Goal: Task Accomplishment & Management: Complete application form

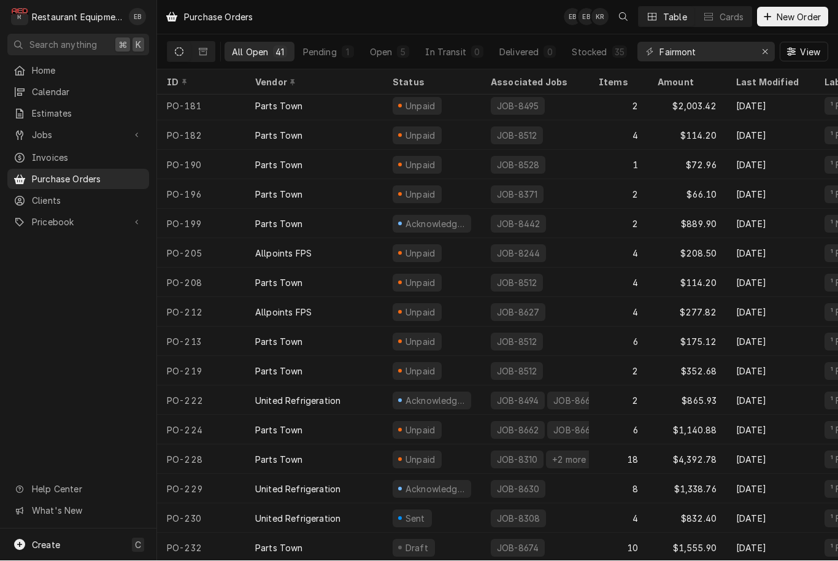
scroll to position [739, 0]
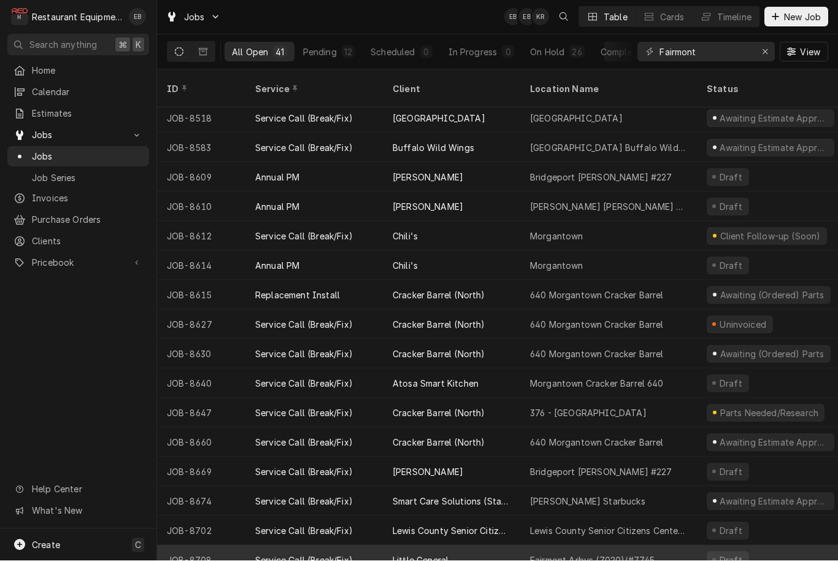
scroll to position [740, 0]
click at [620, 555] on div "Fairmont Arbys (7020)/#7745" at bounding box center [592, 561] width 125 height 13
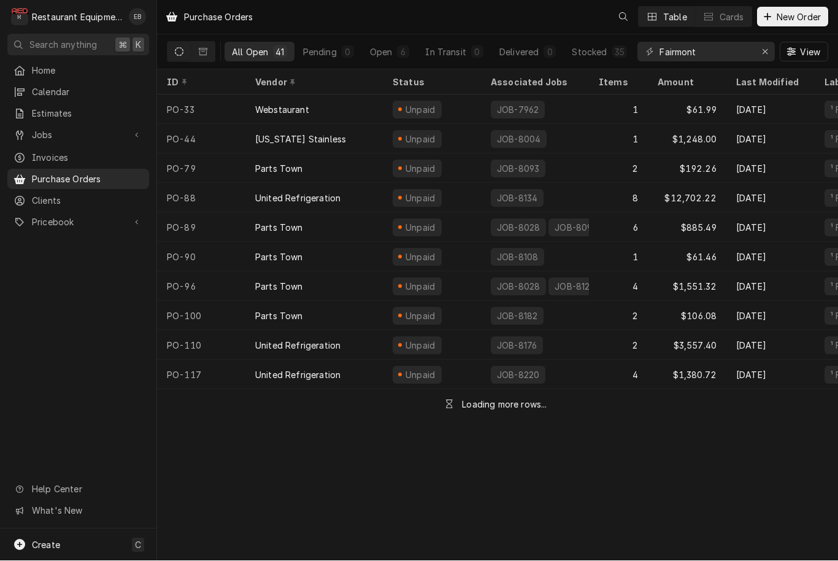
scroll to position [1, 0]
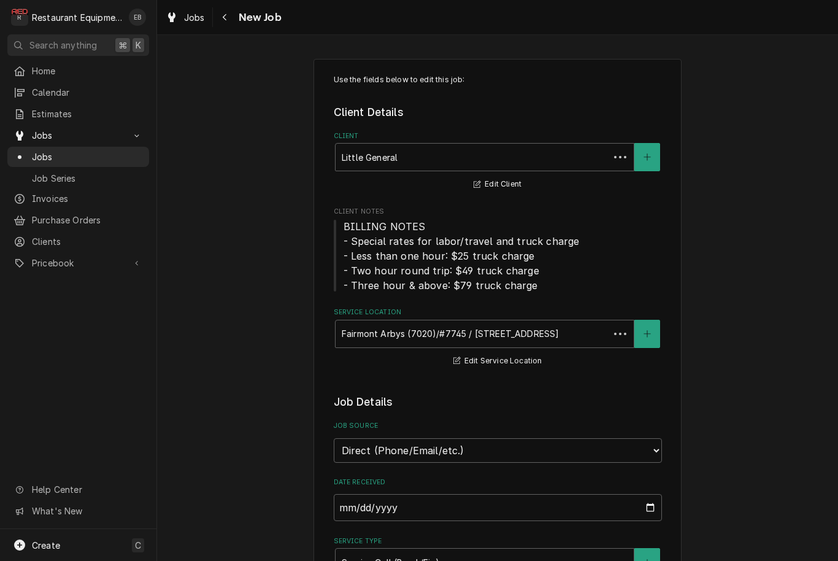
type textarea "x"
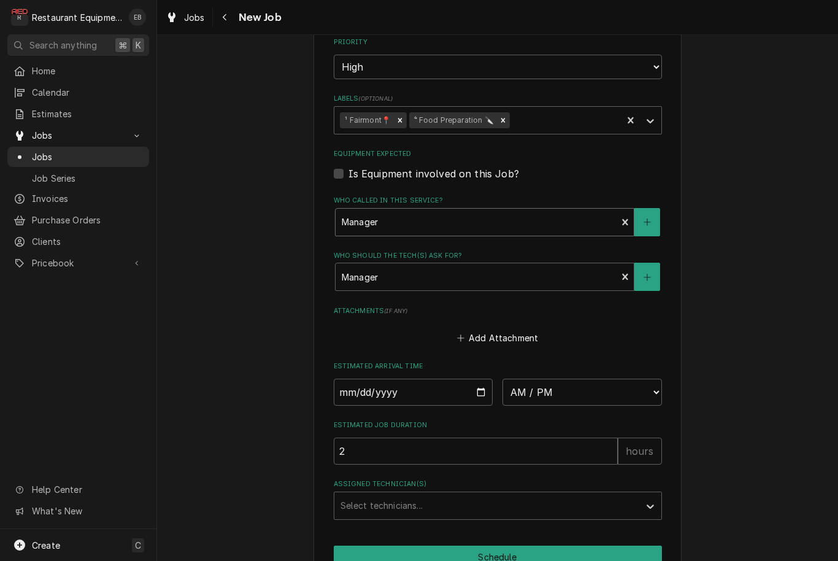
scroll to position [890, 0]
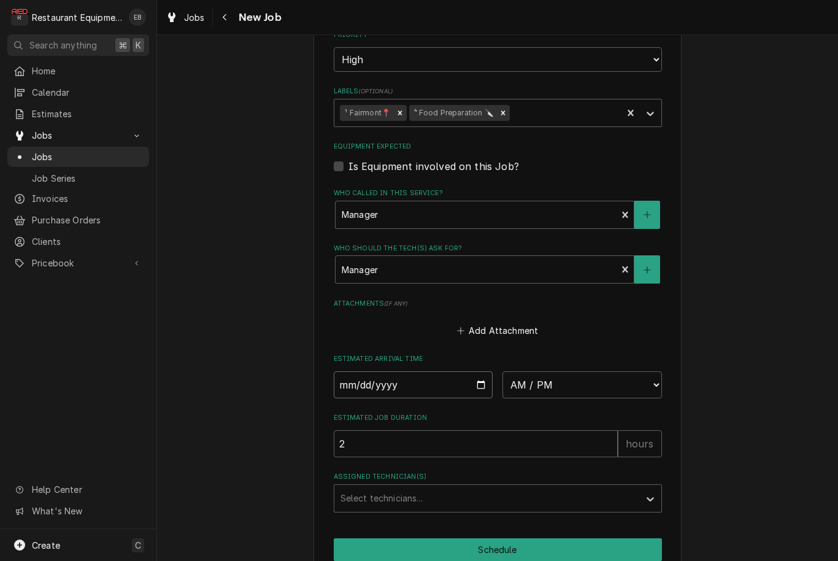
type input "[DATE]"
click at [459, 371] on input "[DATE]" at bounding box center [414, 384] width 160 height 27
type textarea "x"
select select "19:00:00"
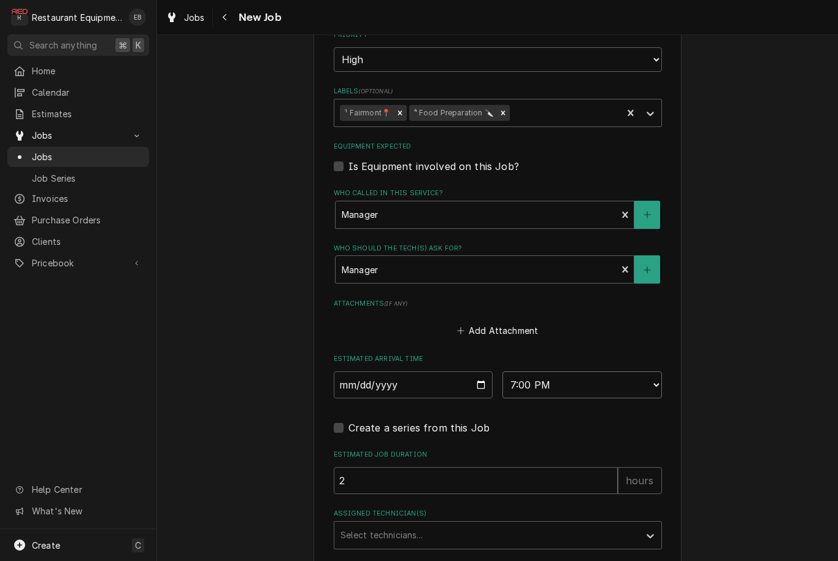
type textarea "x"
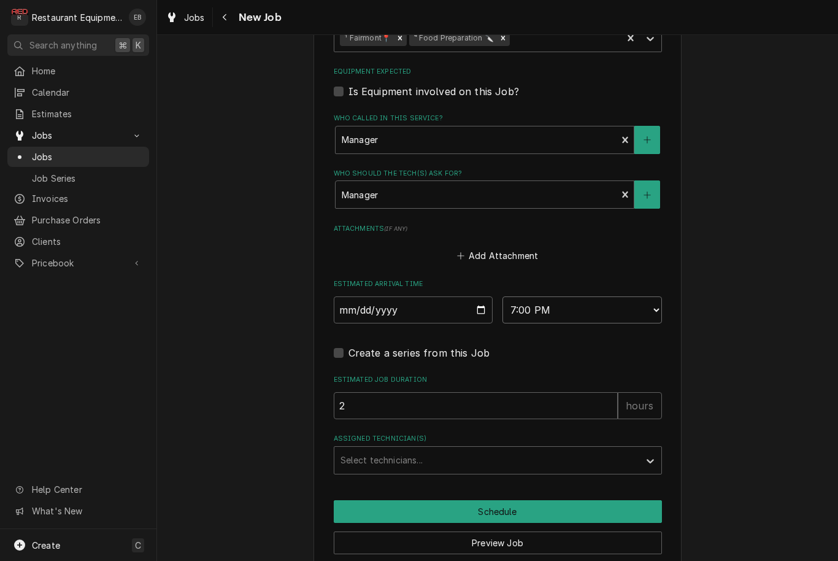
scroll to position [969, 0]
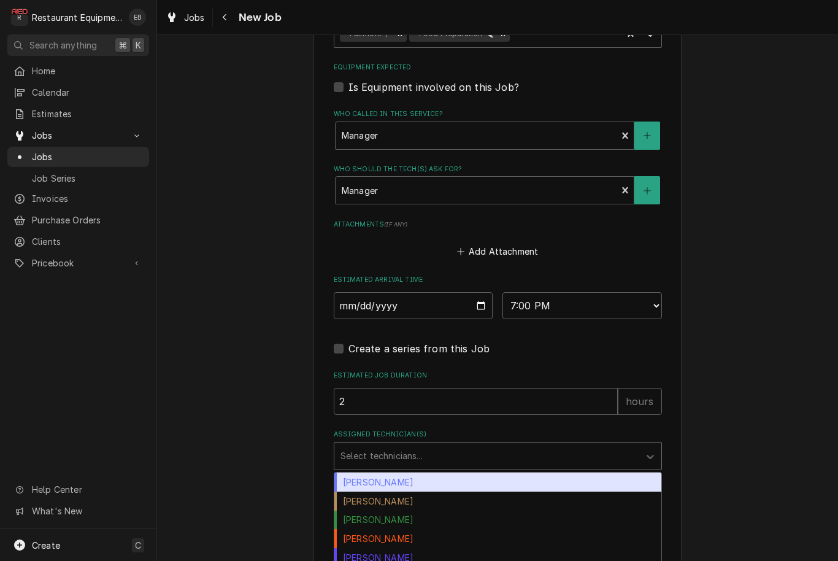
click at [565, 445] on div "Assigned Technician(s)" at bounding box center [486, 456] width 293 height 22
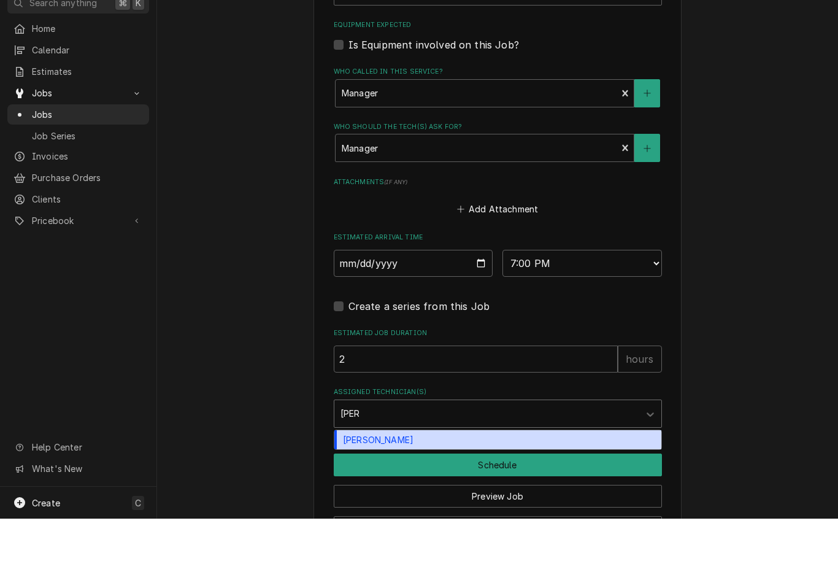
click at [445, 472] on div "Wesley Fisher" at bounding box center [497, 481] width 327 height 19
type input "wes"
type textarea "x"
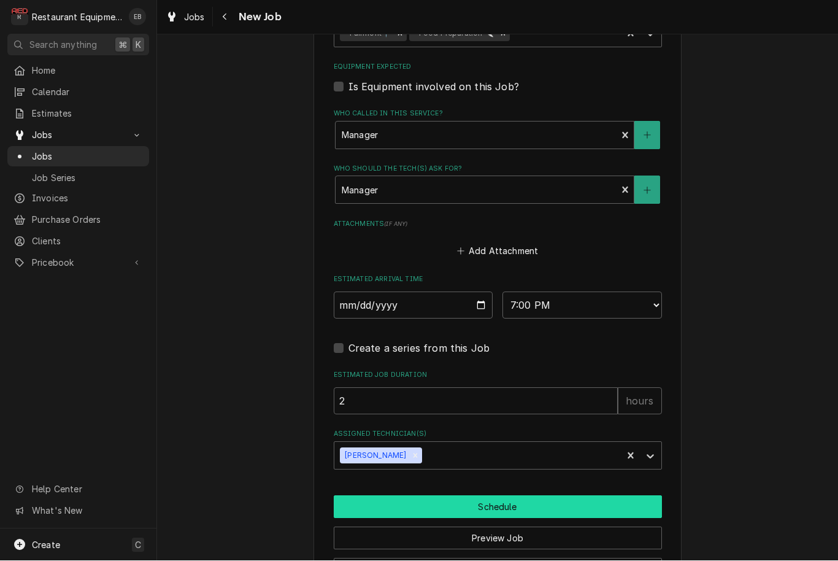
click at [459, 496] on button "Schedule" at bounding box center [498, 507] width 328 height 23
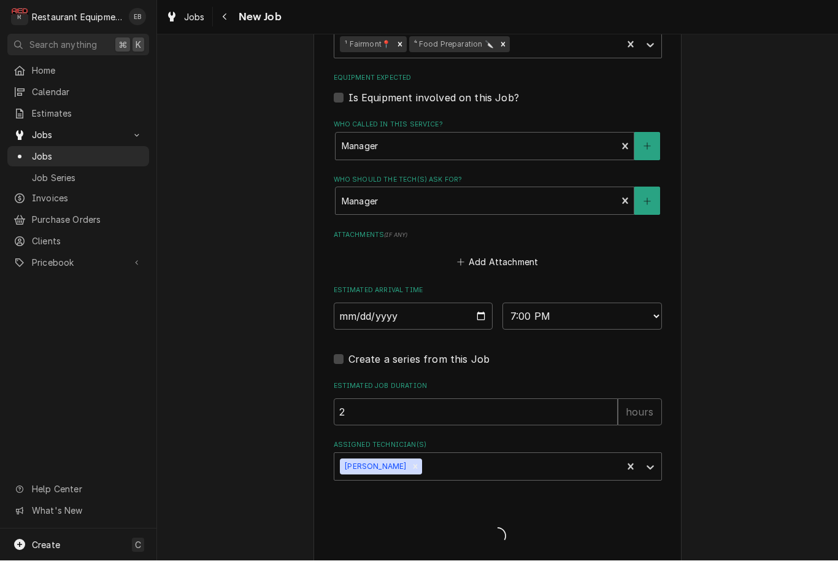
type textarea "x"
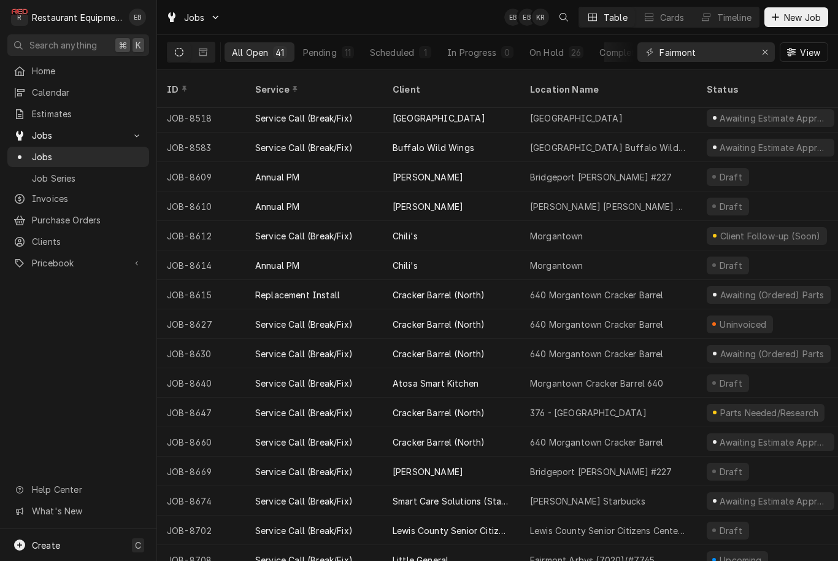
scroll to position [740, 0]
